Goal: Information Seeking & Learning: Learn about a topic

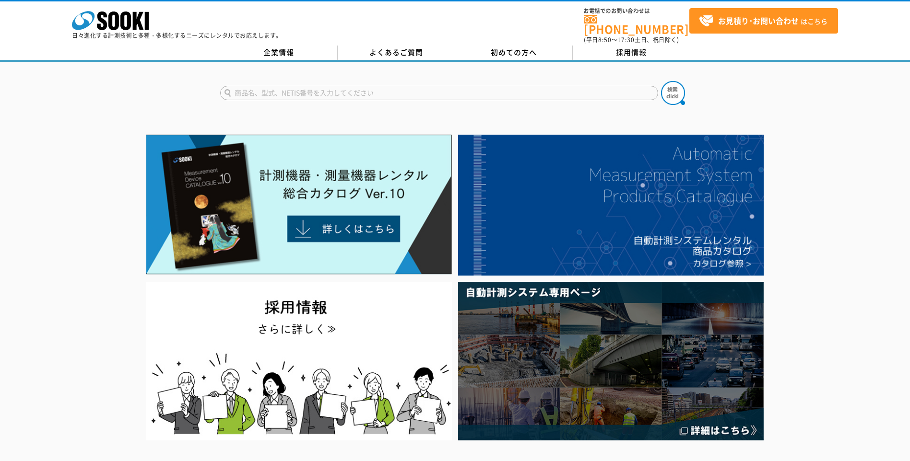
click at [354, 91] on input "text" at bounding box center [439, 93] width 438 height 14
type input "オートレベル"
click at [668, 83] on img at bounding box center [673, 93] width 24 height 24
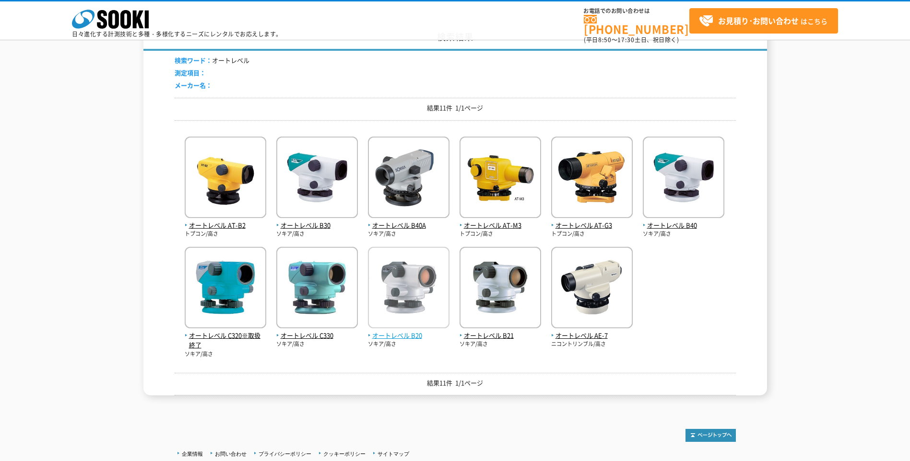
scroll to position [64, 0]
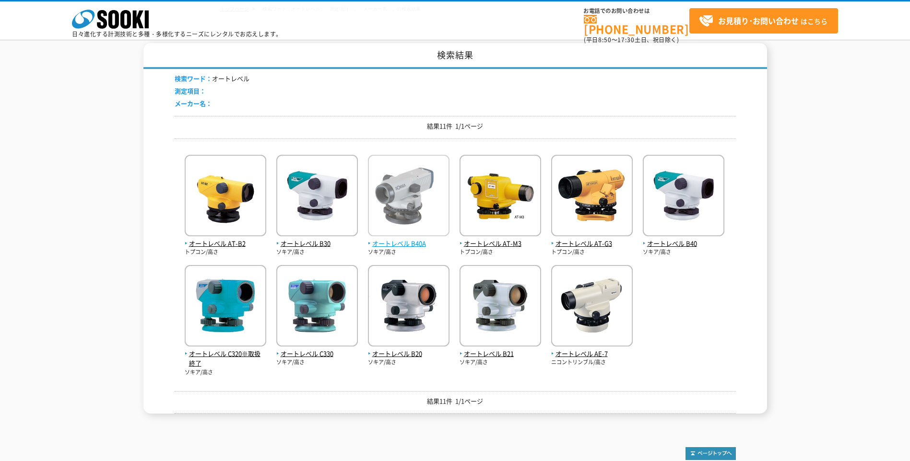
click at [416, 241] on span "オートレベル B40A" at bounding box center [409, 244] width 82 height 10
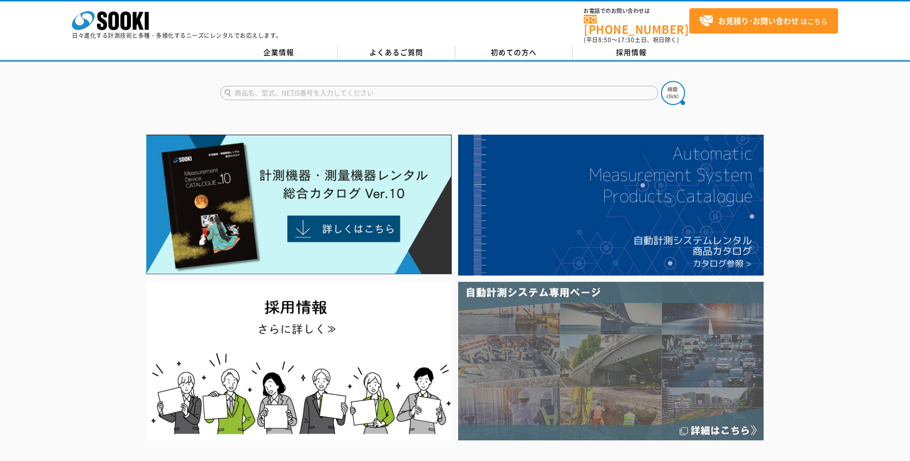
click at [715, 423] on img at bounding box center [610, 361] width 305 height 159
